Goal: Task Accomplishment & Management: Use online tool/utility

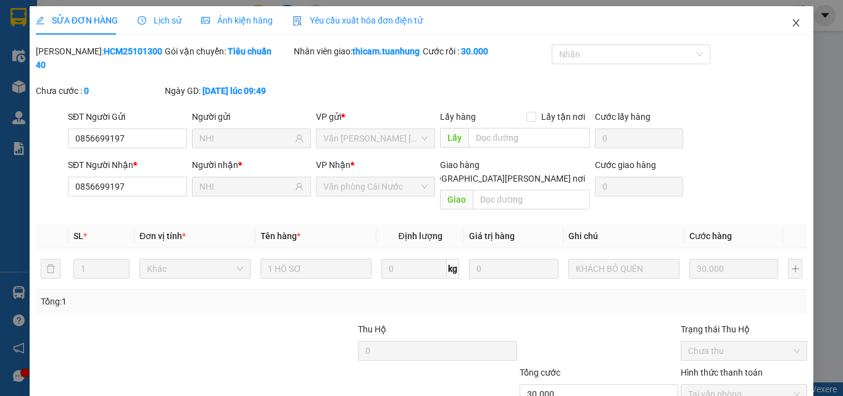
click at [791, 22] on icon "close" at bounding box center [796, 23] width 10 height 10
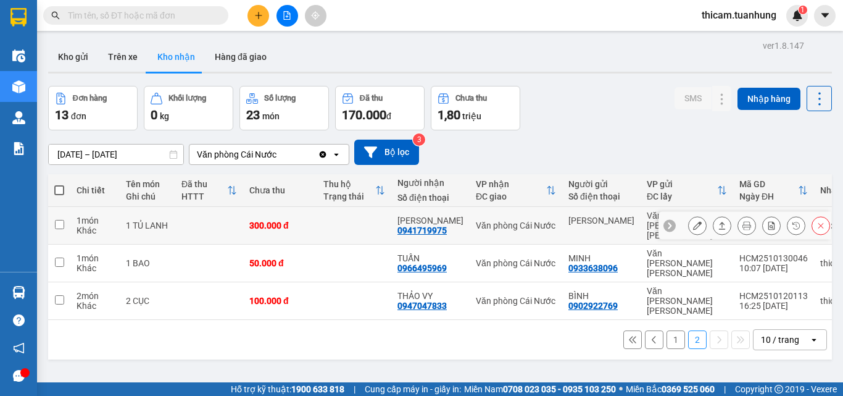
click at [603, 218] on div "[PERSON_NAME]" at bounding box center [601, 220] width 66 height 10
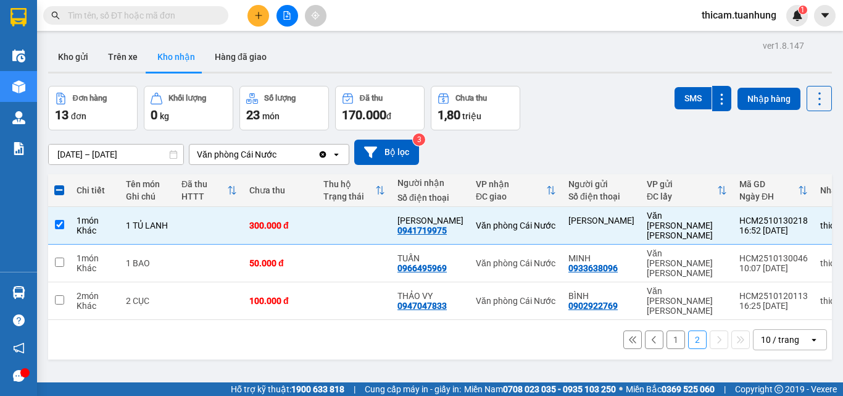
click at [548, 143] on div "[DATE] – [DATE] Press the down arrow key to interact with the calendar and sele…" at bounding box center [440, 151] width 784 height 25
click at [666, 330] on button "1" at bounding box center [675, 339] width 19 height 19
checkbox input "false"
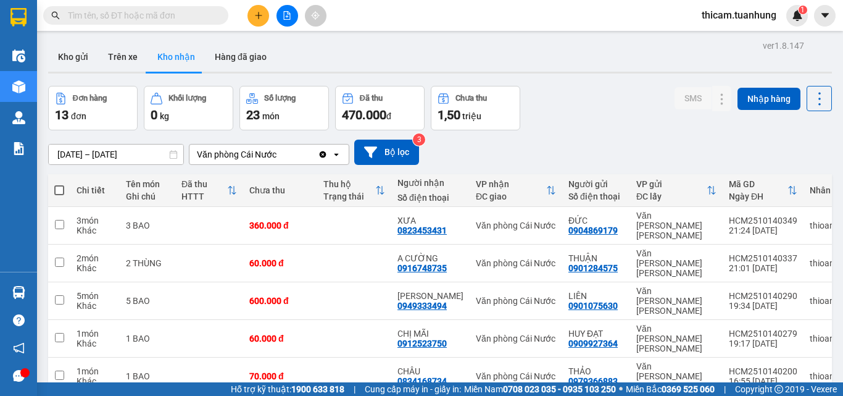
scroll to position [158, 0]
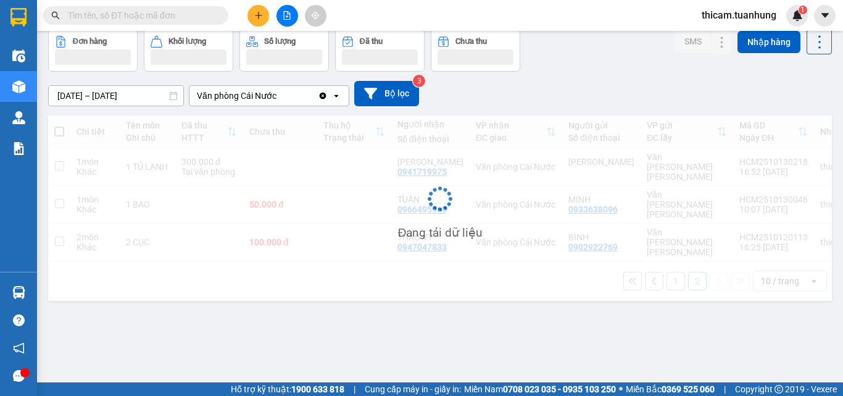
scroll to position [57, 0]
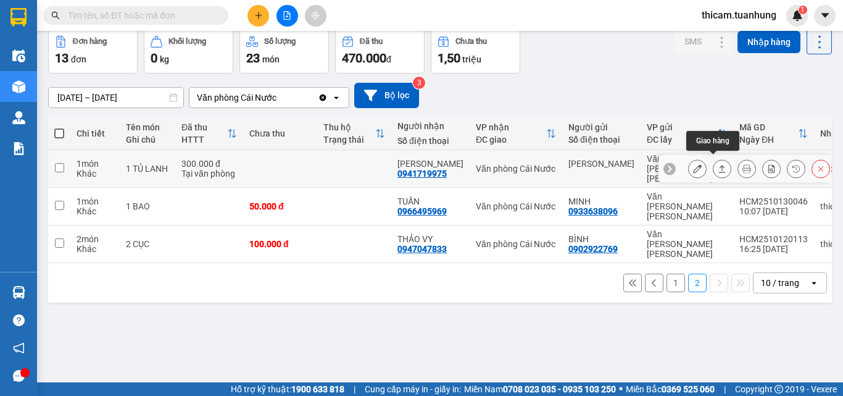
click at [718, 168] on icon at bounding box center [722, 168] width 9 height 9
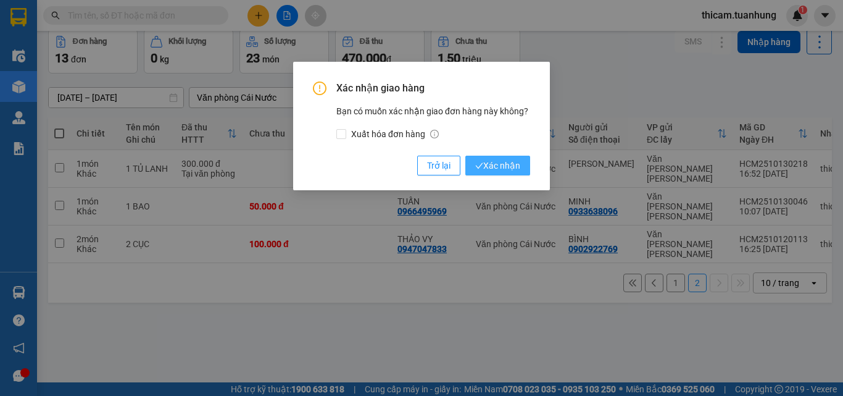
click at [500, 165] on span "Xác nhận" at bounding box center [497, 166] width 45 height 14
